Goal: Information Seeking & Learning: Learn about a topic

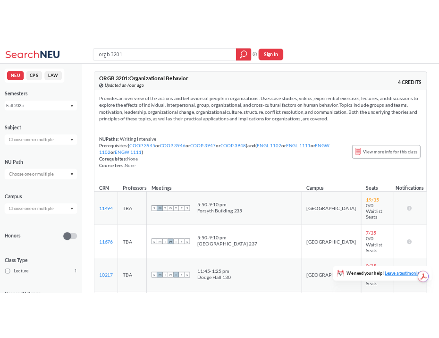
scroll to position [798, 0]
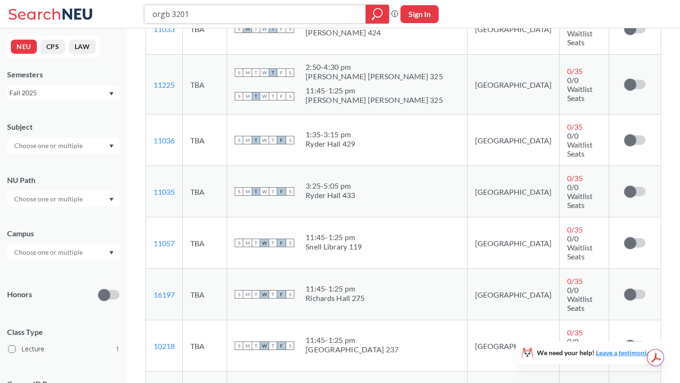
drag, startPoint x: 200, startPoint y: 10, endPoint x: 141, endPoint y: 8, distance: 58.6
click at [141, 8] on div "orgb 3201 Phrase search guarantees the exact search appears in the results. Ex.…" at bounding box center [340, 14] width 680 height 28
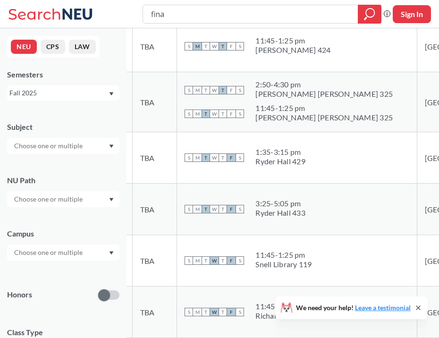
scroll to position [780, 0]
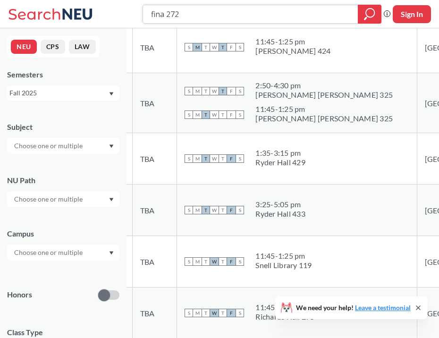
type input "fina 2720"
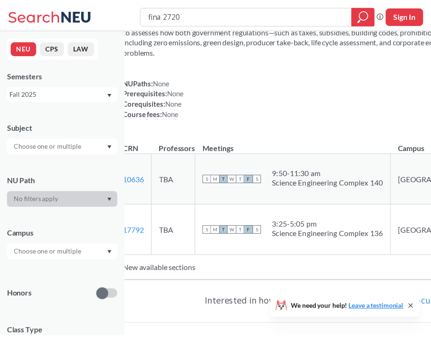
scroll to position [99, 0]
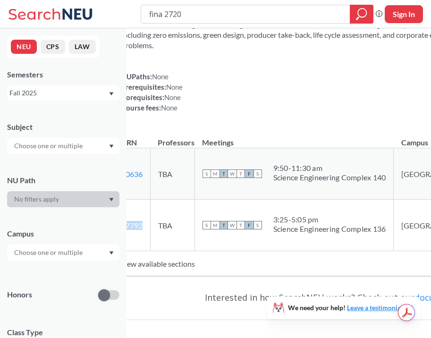
drag, startPoint x: 164, startPoint y: 237, endPoint x: 138, endPoint y: 236, distance: 26.0
click at [138, 236] on td "17792 View this section on Banner." at bounding box center [132, 225] width 37 height 51
copy link "17792"
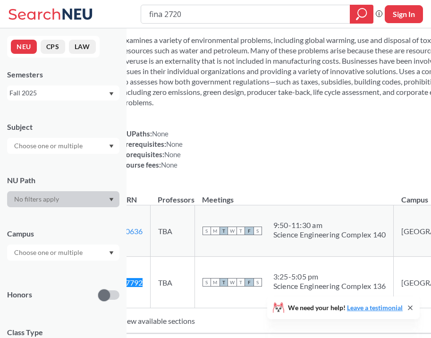
scroll to position [0, 0]
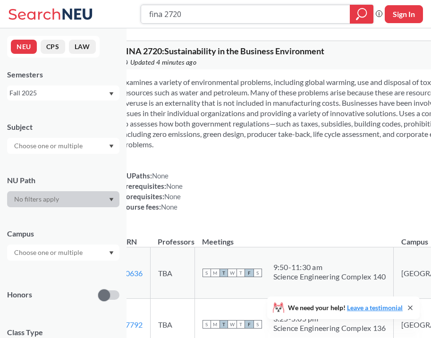
click at [180, 16] on input "fina 2720" at bounding box center [245, 14] width 195 height 16
click at [178, 16] on input "fina 2720" at bounding box center [245, 14] width 195 height 16
type input "fina 2730"
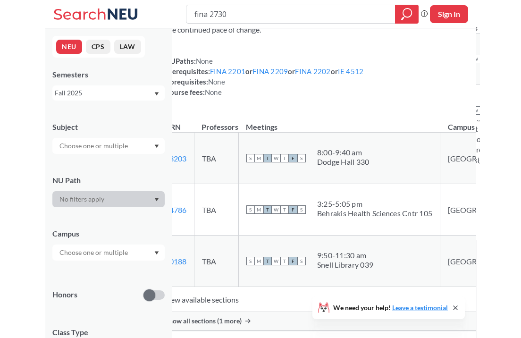
scroll to position [138, 0]
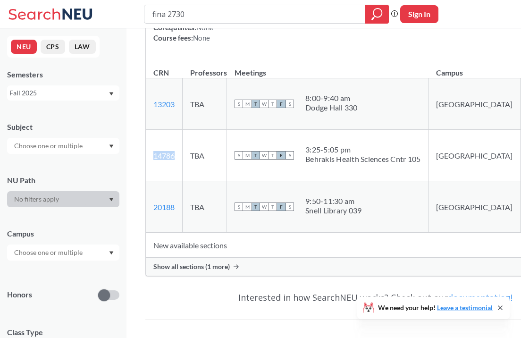
drag, startPoint x: 178, startPoint y: 160, endPoint x: 154, endPoint y: 156, distance: 23.4
click at [154, 156] on td "14786 View this section on Banner." at bounding box center [164, 155] width 37 height 51
copy link "14786"
click at [192, 12] on input "fina 2730" at bounding box center [255, 14] width 207 height 16
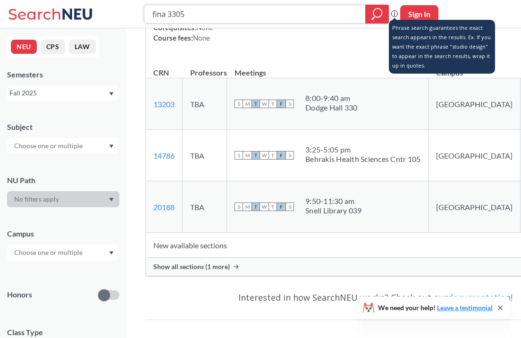
type input "fina 3305"
click at [394, 16] on icon at bounding box center [394, 13] width 7 height 7
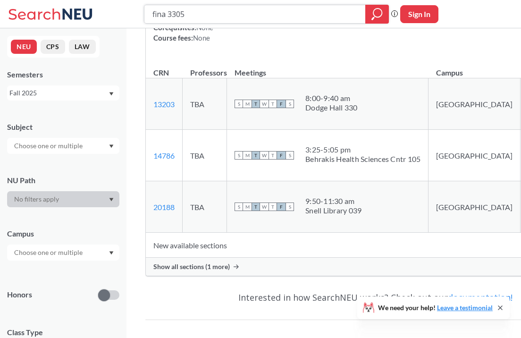
click at [381, 16] on icon "magnifying glass" at bounding box center [377, 14] width 11 height 13
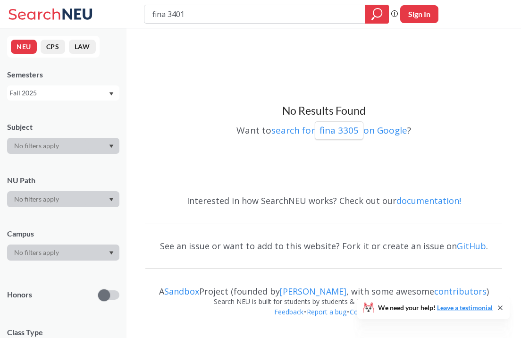
type input "fina 3401"
click at [369, 17] on div at bounding box center [378, 14] width 24 height 19
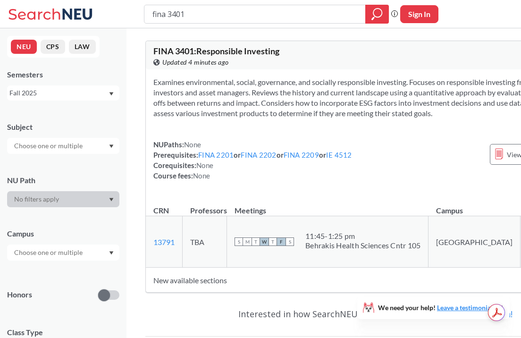
click at [202, 10] on input "fina 3401" at bounding box center [255, 14] width 207 height 16
type input "fina 4219"
click at [380, 10] on icon "magnifying glass" at bounding box center [377, 14] width 11 height 13
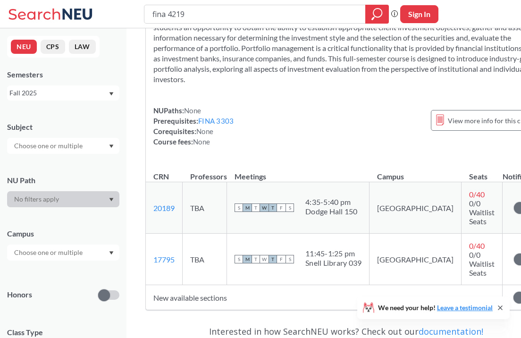
scroll to position [75, 0]
drag, startPoint x: 178, startPoint y: 225, endPoint x: 153, endPoint y: 218, distance: 25.4
click at [153, 218] on td "20189 View this section on Banner." at bounding box center [164, 208] width 37 height 51
copy link "20189"
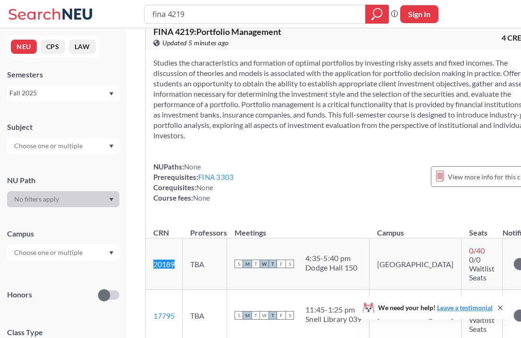
scroll to position [0, 0]
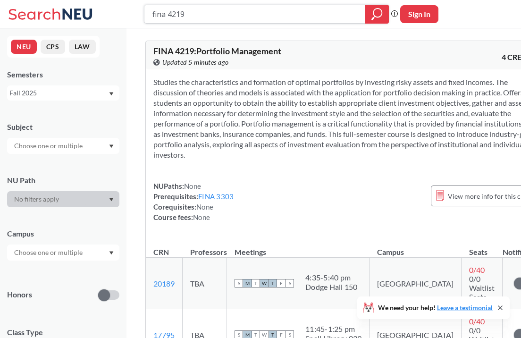
click at [192, 16] on input "fina 4219" at bounding box center [255, 14] width 207 height 16
type input "fina 4220"
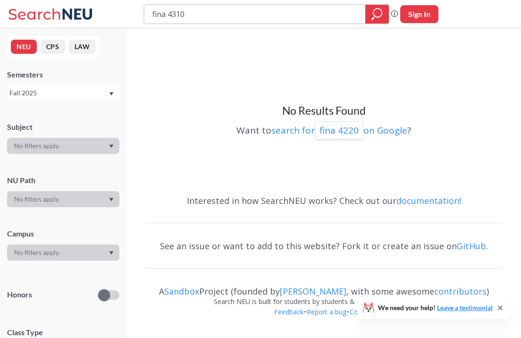
type input "fina 4310"
click at [380, 13] on icon "magnifying glass" at bounding box center [377, 14] width 11 height 13
click at [208, 16] on input "fina 4310" at bounding box center [255, 14] width 207 height 16
type input "fina 4335"
click at [376, 14] on icon "magnifying glass" at bounding box center [377, 14] width 11 height 13
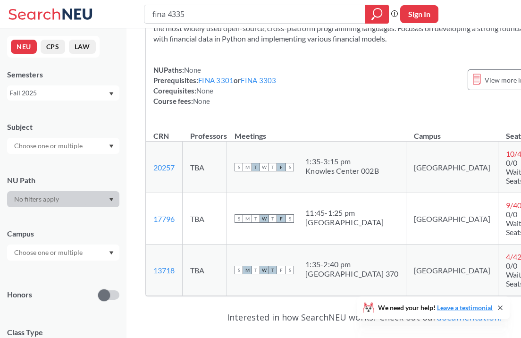
scroll to position [117, 0]
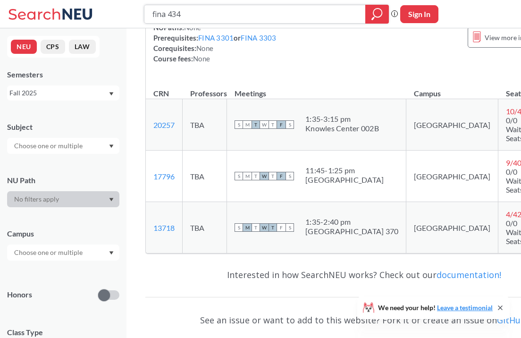
type input "fina 4340"
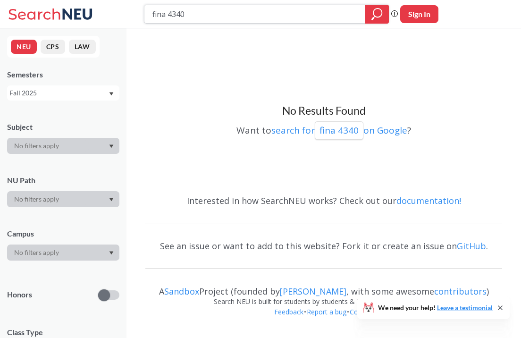
click at [180, 10] on input "fina 4340" at bounding box center [255, 14] width 207 height 16
type input "fina 4350"
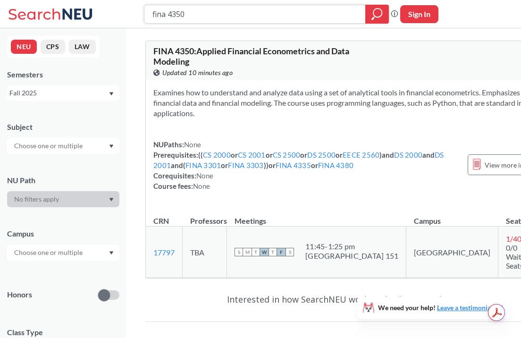
click at [180, 11] on input "fina 4350" at bounding box center [255, 14] width 207 height 16
type input "fina 4370"
click at [372, 13] on icon "magnifying glass" at bounding box center [377, 14] width 11 height 13
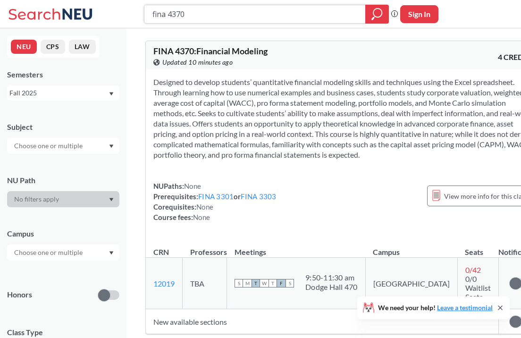
click at [179, 11] on input "fina 4370" at bounding box center [255, 14] width 207 height 16
type input "fina 4390"
click at [375, 14] on icon "magnifying glass" at bounding box center [377, 14] width 11 height 13
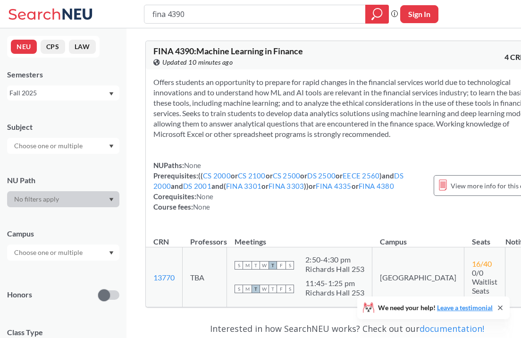
click at [191, 14] on input "fina 4390" at bounding box center [255, 14] width 207 height 16
type input "fina 4410"
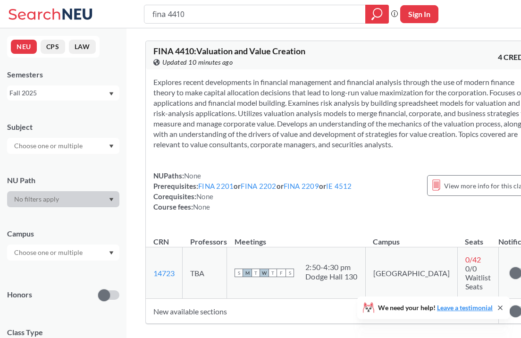
click at [186, 15] on input "fina 4410" at bounding box center [255, 14] width 207 height 16
type input "fina 4412"
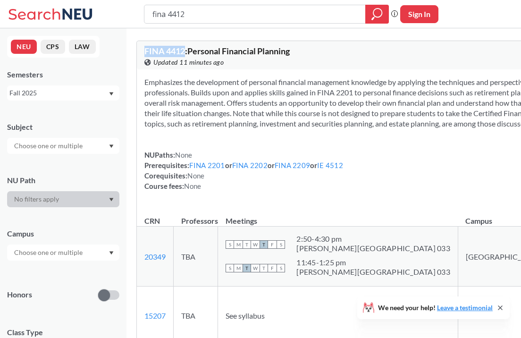
drag, startPoint x: 195, startPoint y: 50, endPoint x: 152, endPoint y: 48, distance: 43.0
click at [152, 48] on div "FINA 4412 : Personal Financial Planning View this course on Banner. Updated 11 …" at bounding box center [387, 55] width 501 height 28
copy span "FINA 4412"
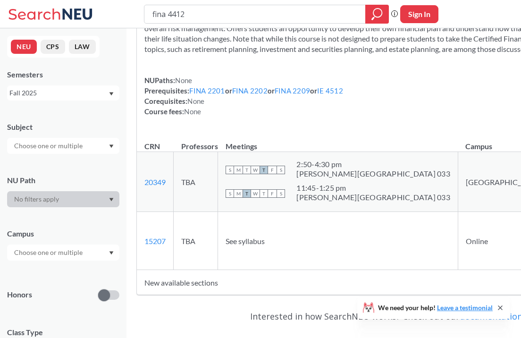
scroll to position [75, 0]
drag, startPoint x: 177, startPoint y: 271, endPoint x: 154, endPoint y: 270, distance: 23.2
click at [154, 270] on td "15207 View this section on Banner." at bounding box center [155, 241] width 37 height 58
copy link "15207"
click at [192, 14] on input "fina 4412" at bounding box center [255, 14] width 207 height 16
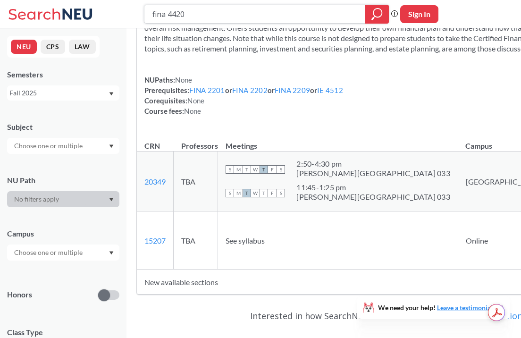
type input "fina 4420"
click at [377, 17] on icon "magnifying glass" at bounding box center [378, 13] width 9 height 9
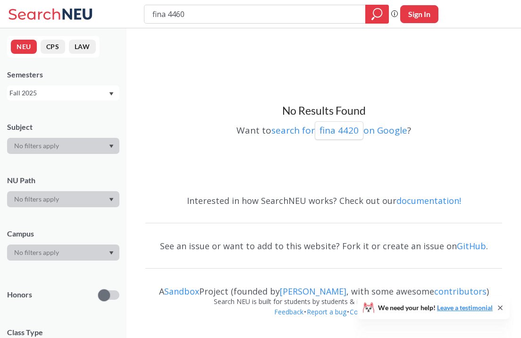
type input "fina 4460"
click at [371, 9] on div at bounding box center [378, 14] width 24 height 19
click at [191, 12] on input "fina 4460" at bounding box center [255, 14] width 207 height 16
type input "fina 4512"
click at [375, 14] on icon "magnifying glass" at bounding box center [377, 14] width 11 height 13
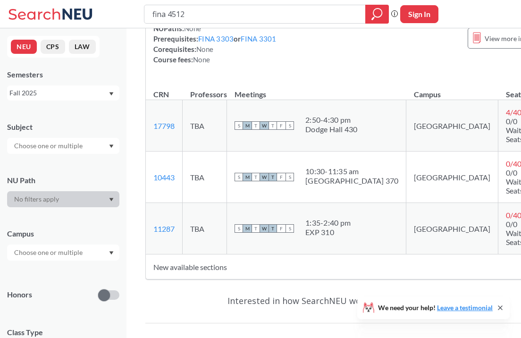
scroll to position [89, 0]
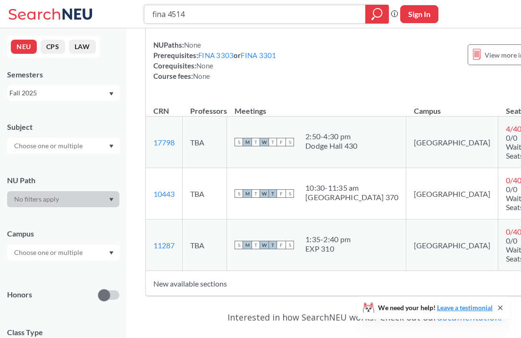
type input "fina 4514"
click at [376, 17] on icon "magnifying glass" at bounding box center [378, 13] width 9 height 9
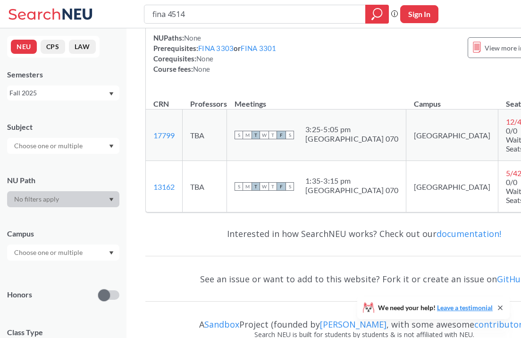
scroll to position [128, 0]
type input "fina 4516"
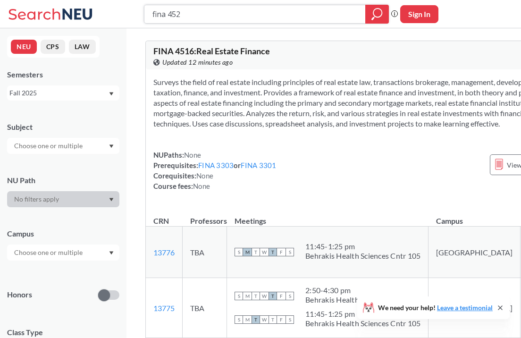
type input "fina 4524"
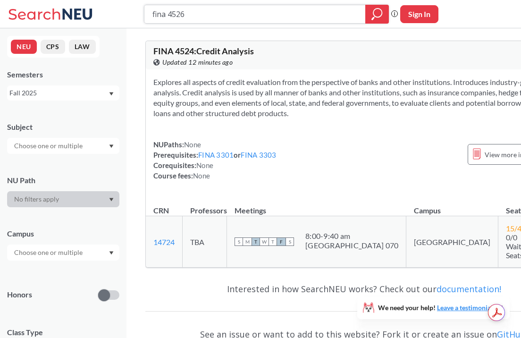
type input "fina 4526"
click at [373, 20] on icon "magnifying glass" at bounding box center [377, 14] width 11 height 13
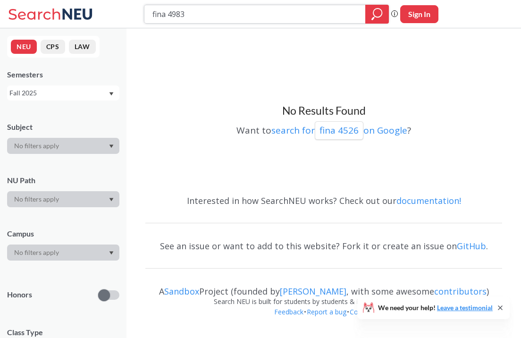
type input "fina 4983"
click at [375, 17] on icon "magnifying glass" at bounding box center [377, 14] width 11 height 13
type input "fina 4602"
click at [381, 14] on icon "magnifying glass" at bounding box center [377, 14] width 11 height 13
type input "fina 4604"
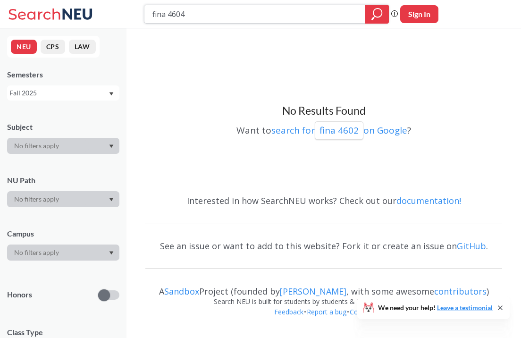
click at [374, 20] on icon "magnifying glass" at bounding box center [377, 14] width 11 height 13
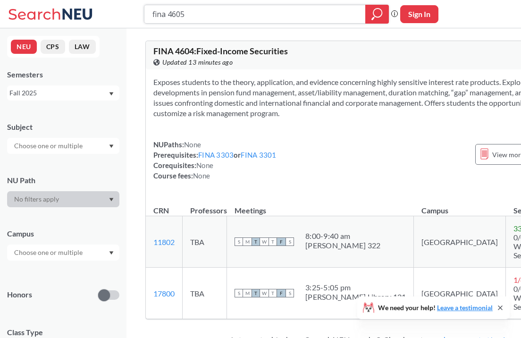
type input "fina 4605"
click at [386, 17] on div at bounding box center [378, 14] width 24 height 19
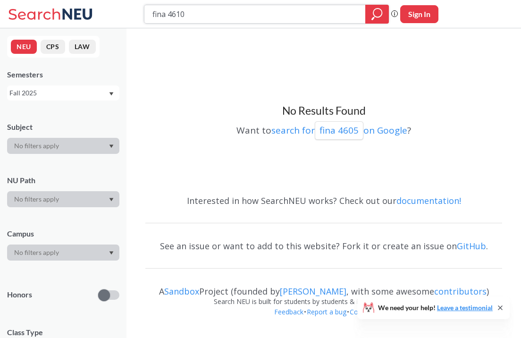
type input "fina 4610"
click at [374, 14] on icon "magnifying glass" at bounding box center [377, 14] width 11 height 13
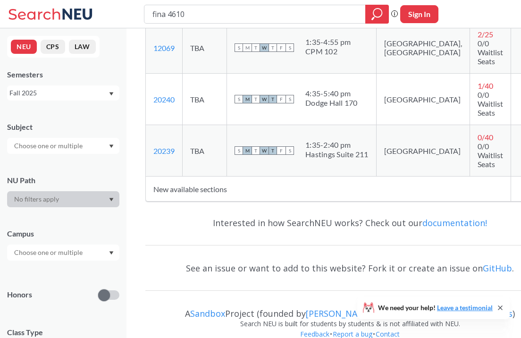
scroll to position [51, 0]
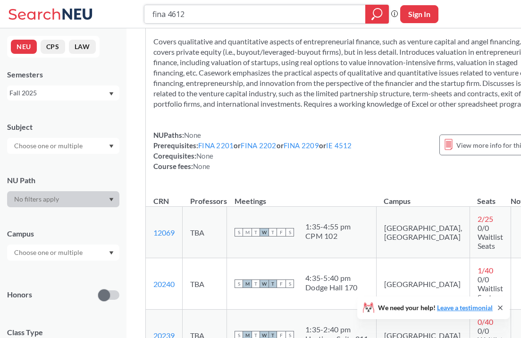
type input "fina 4612"
click at [374, 13] on icon "magnifying glass" at bounding box center [377, 14] width 11 height 13
